Goal: Task Accomplishment & Management: Use online tool/utility

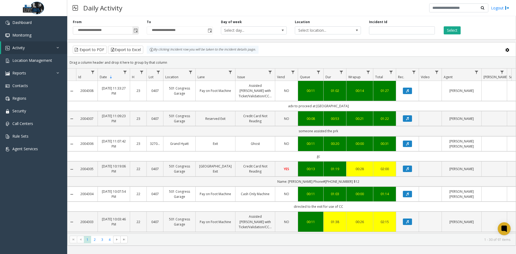
click at [139, 31] on span "**********" at bounding box center [106, 30] width 66 height 8
click at [138, 31] on span "Toggle popup" at bounding box center [136, 30] width 6 height 9
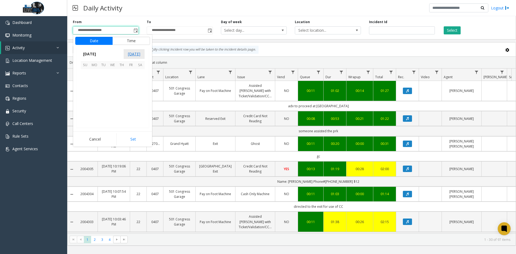
scroll to position [96408, 0]
click at [81, 110] on span "24" at bounding box center [85, 110] width 9 height 9
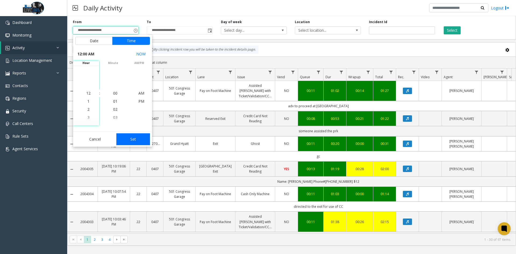
click at [133, 142] on button "Set" at bounding box center [133, 139] width 34 height 12
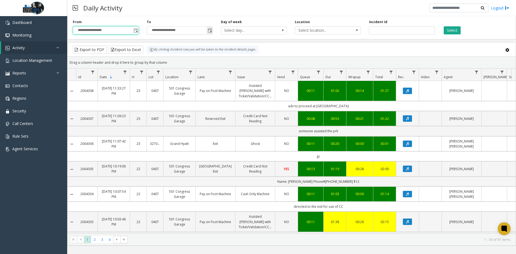
click at [210, 32] on span "Toggle popup" at bounding box center [210, 30] width 4 height 4
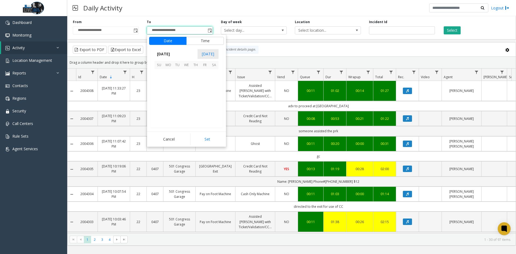
scroll to position [8, 0]
click at [156, 110] on span "24" at bounding box center [159, 110] width 9 height 9
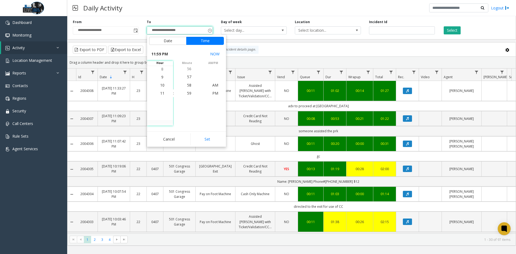
click at [202, 140] on button "Set" at bounding box center [207, 139] width 34 height 12
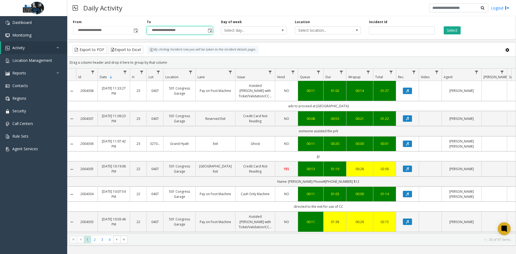
click at [463, 29] on div "Select" at bounding box center [476, 27] width 74 height 15
click at [456, 30] on button "Select" at bounding box center [452, 30] width 17 height 8
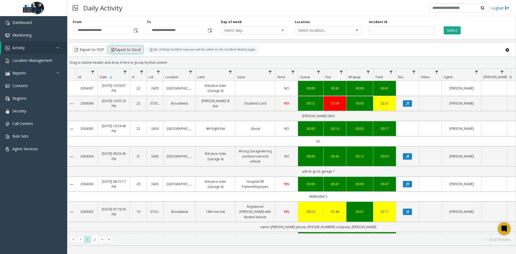
click at [123, 51] on button "Export to Excel" at bounding box center [125, 50] width 35 height 8
